Goal: Transaction & Acquisition: Purchase product/service

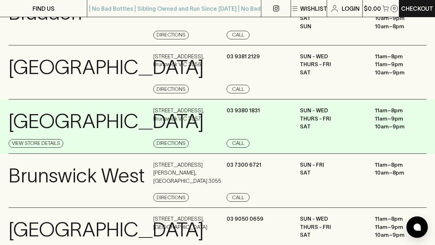
scroll to position [198, 0]
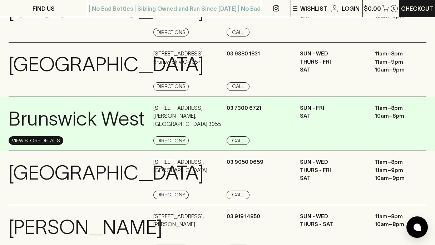
click at [40, 138] on link "View Store Details" at bounding box center [36, 140] width 55 height 9
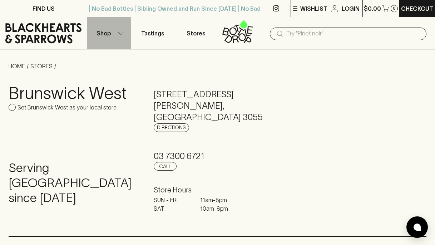
click at [111, 33] on button "Shop" at bounding box center [108, 33] width 43 height 32
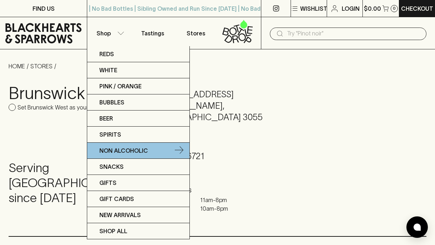
click at [124, 146] on p "Non Alcoholic" at bounding box center [123, 150] width 49 height 9
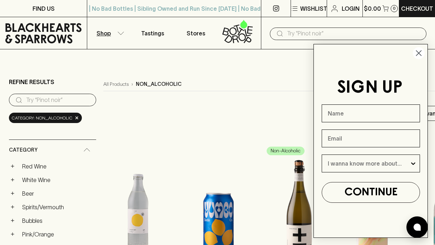
click at [43, 97] on input "search" at bounding box center [58, 99] width 64 height 11
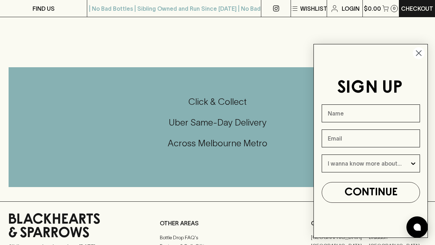
scroll to position [466, 0]
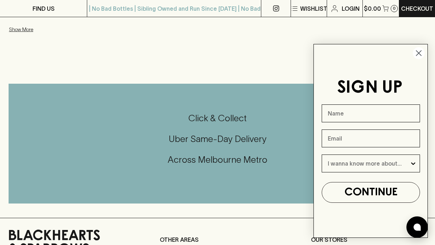
click at [419, 52] on icon "Close dialog" at bounding box center [418, 53] width 5 height 5
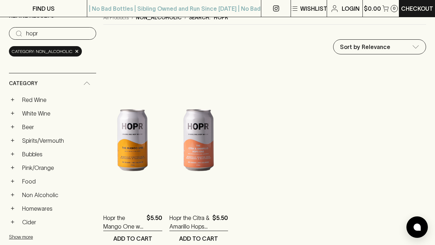
scroll to position [0, 0]
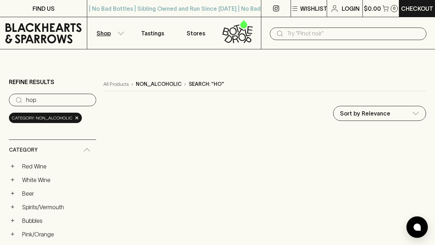
type input "ho"
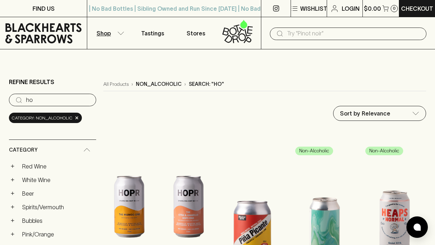
click at [45, 37] on icon at bounding box center [43, 33] width 76 height 20
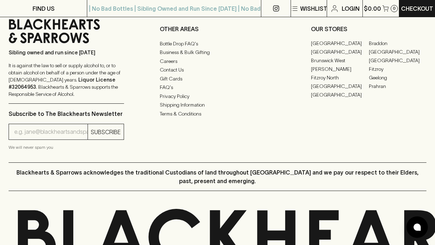
scroll to position [1804, 0]
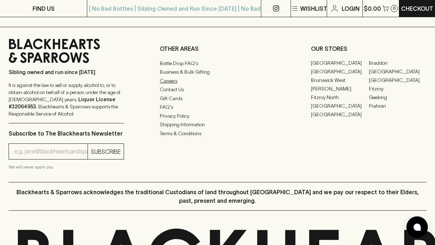
click at [170, 82] on link "Careers" at bounding box center [217, 80] width 115 height 9
